Goal: Find specific page/section: Find specific page/section

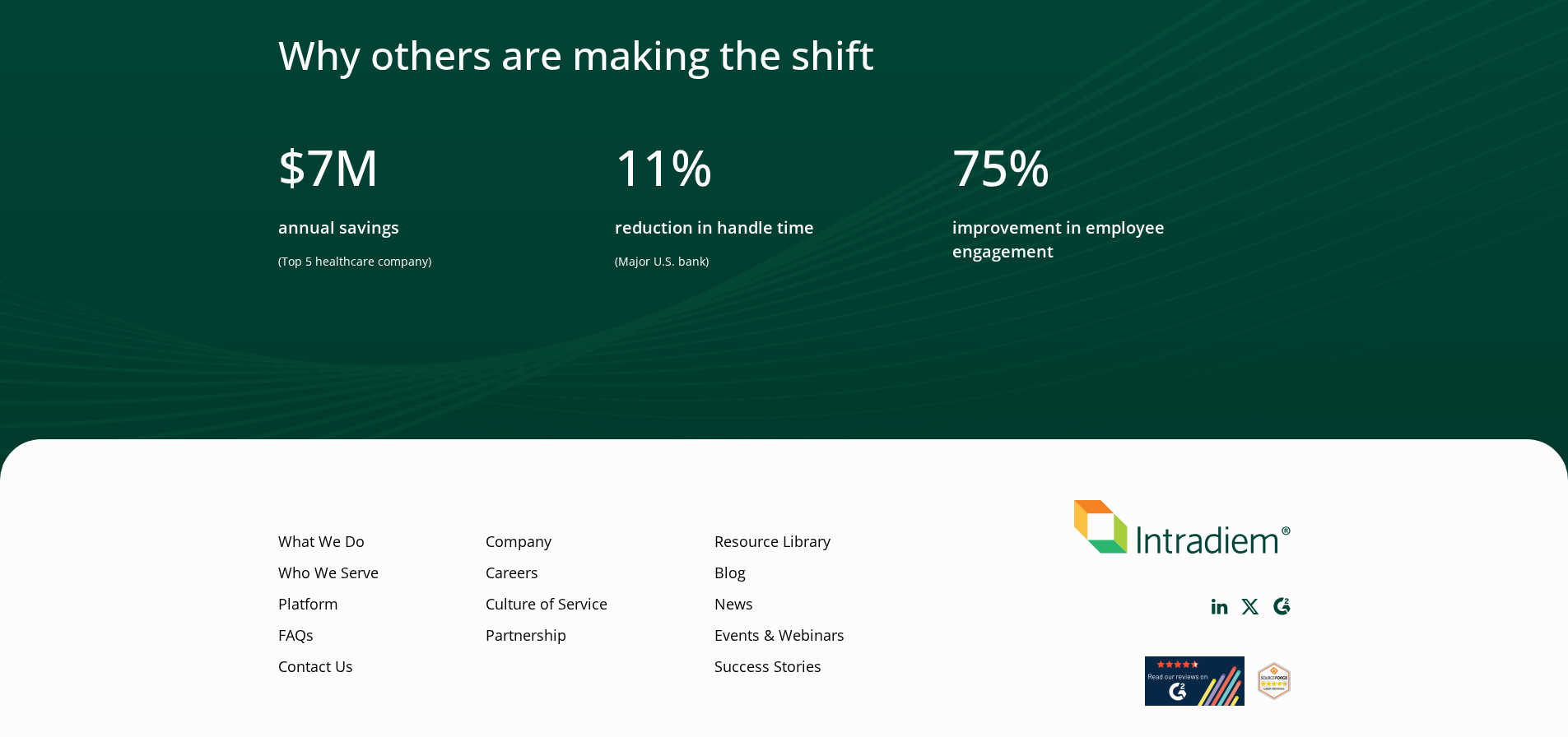
scroll to position [1486, 0]
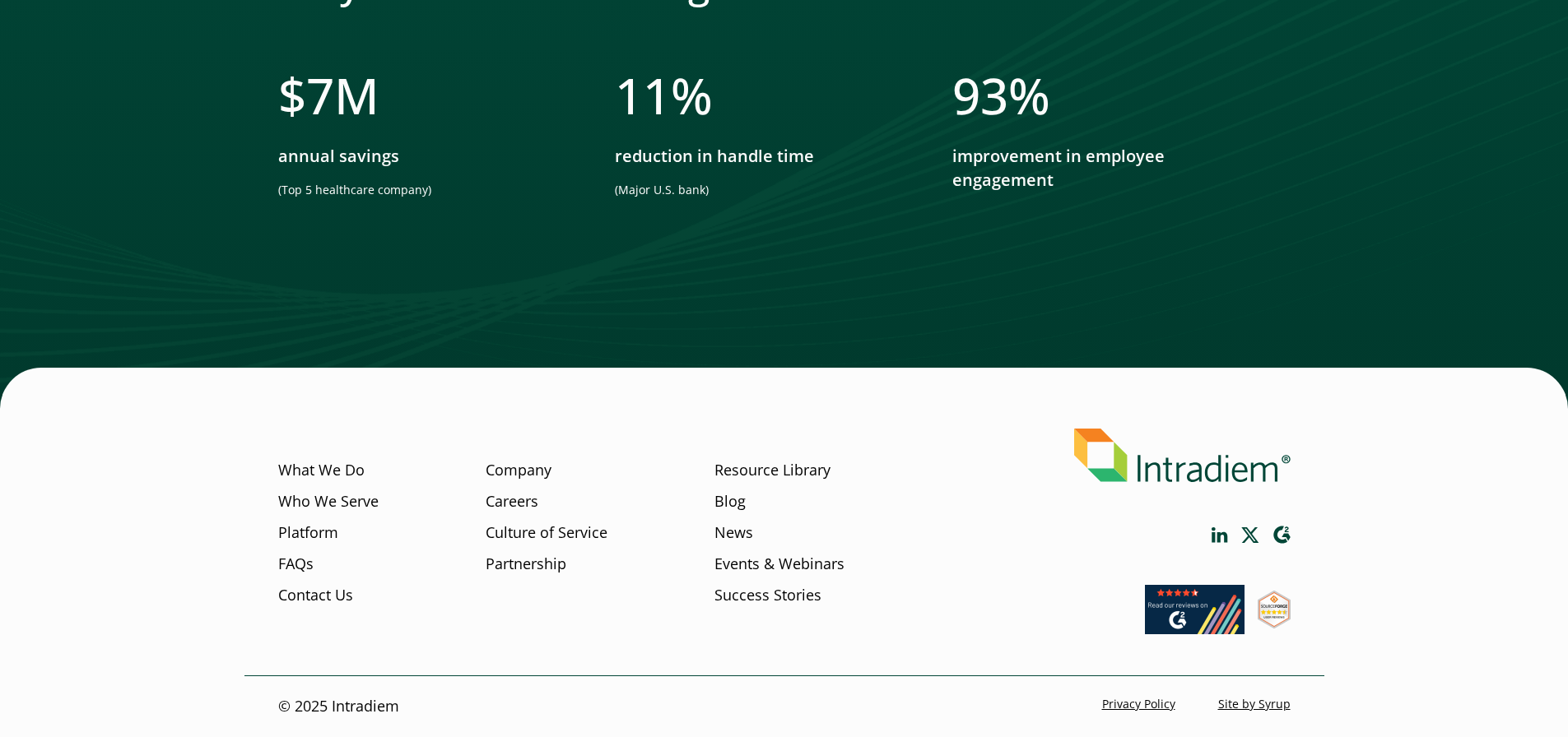
click at [510, 485] on li "Company" at bounding box center [546, 475] width 122 height 31
click at [512, 496] on link "Careers" at bounding box center [511, 501] width 52 height 21
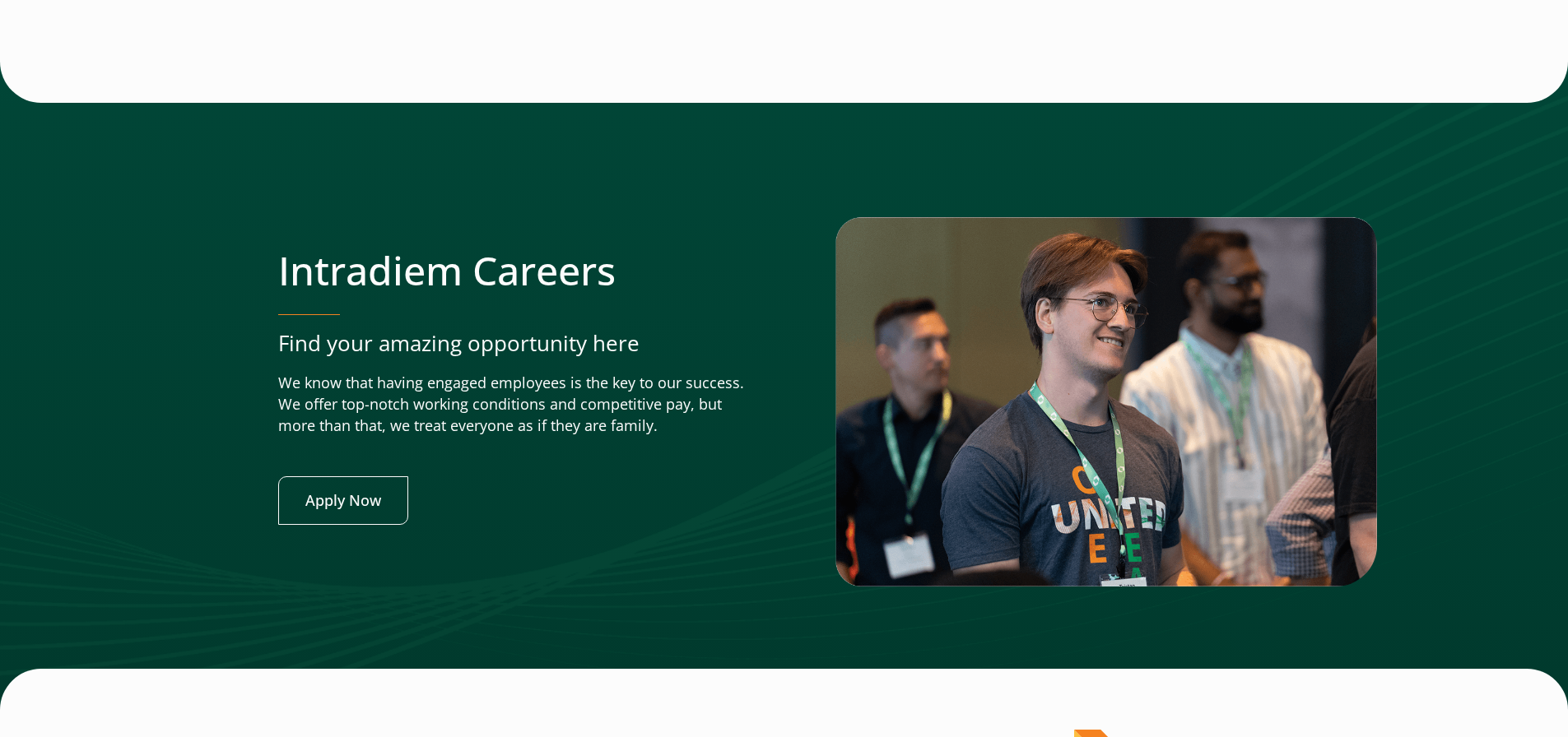
scroll to position [6474, 0]
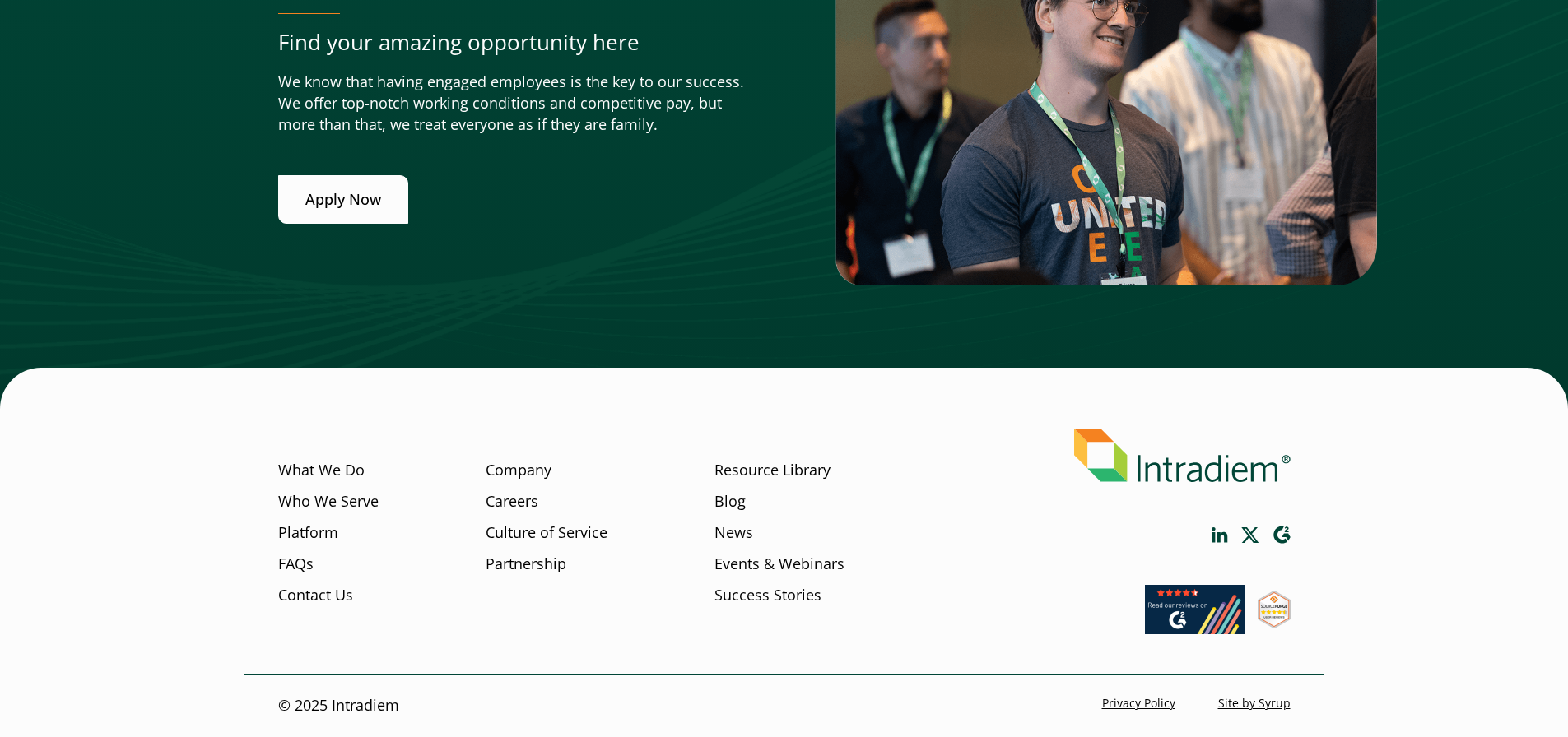
click at [379, 195] on link "Apply Now" at bounding box center [343, 199] width 130 height 49
